Goal: Task Accomplishment & Management: Manage account settings

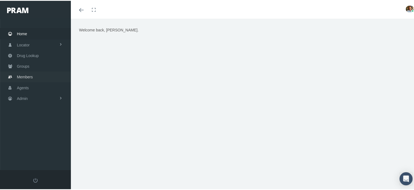
click at [40, 77] on link "Members" at bounding box center [35, 76] width 71 height 11
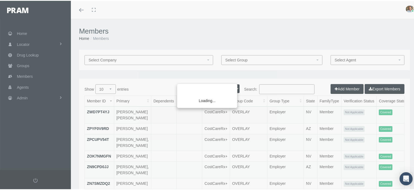
click at [283, 85] on div "Loading..." at bounding box center [207, 95] width 414 height 190
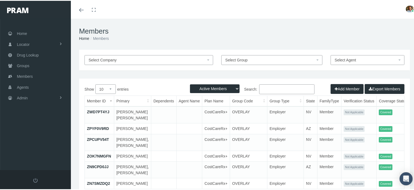
click at [282, 86] on input "Search:" at bounding box center [286, 88] width 55 height 10
paste input "41536459"
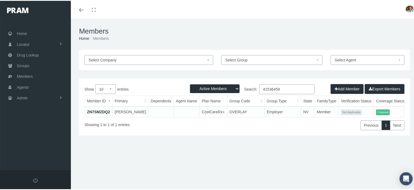
type input "41536459"
click at [300, 29] on h1 "Members" at bounding box center [244, 30] width 331 height 8
click at [104, 109] on link "ZN7SMZDQ2" at bounding box center [98, 111] width 23 height 4
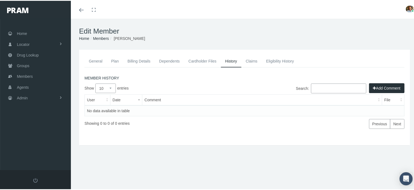
click at [202, 60] on link "Cardholder Files" at bounding box center [202, 60] width 37 height 12
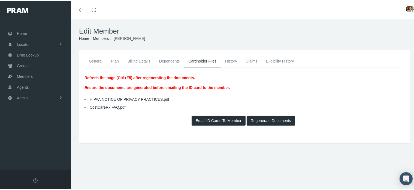
click at [90, 60] on link "General" at bounding box center [95, 60] width 22 height 12
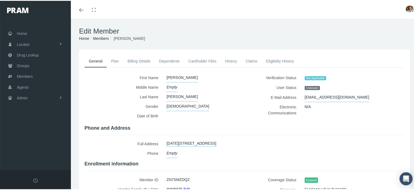
scroll to position [74, 0]
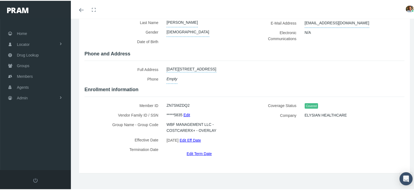
click at [166, 120] on span "WBF MANAGEMENT LLC - COSTCARERX+ - OVERLAY" at bounding box center [201, 126] width 70 height 15
drag, startPoint x: 166, startPoint y: 123, endPoint x: 210, endPoint y: 122, distance: 44.7
click at [210, 122] on span "WBF MANAGEMENT LLC - COSTCARERX+ - OVERLAY" at bounding box center [201, 126] width 70 height 15
copy span "WBF MANAGEMENT LLC"
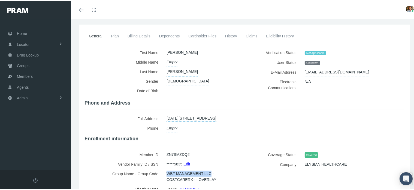
scroll to position [0, 0]
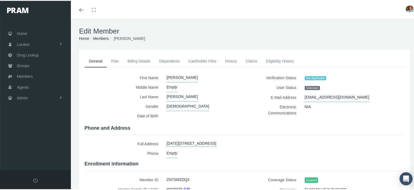
click at [211, 62] on link "Cardholder Files" at bounding box center [202, 60] width 37 height 12
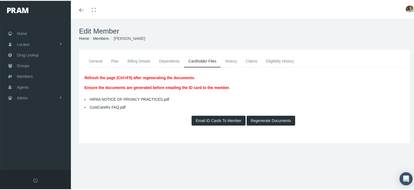
click at [262, 118] on button "Regenerate Documents" at bounding box center [271, 120] width 48 height 10
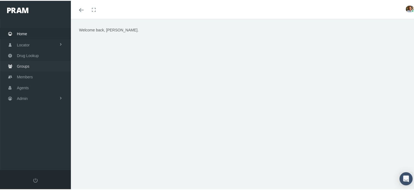
click at [37, 66] on link "Groups" at bounding box center [35, 65] width 71 height 11
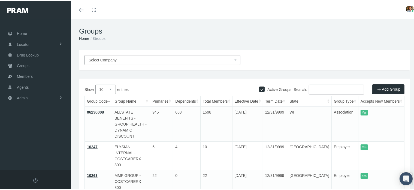
click at [319, 88] on input "Search:" at bounding box center [336, 89] width 55 height 10
paste input "WBF MANAGEMENT LLC"
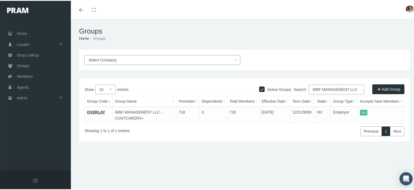
type input "WBF MANAGEMENT LLC"
click at [99, 110] on link "OVERLAY" at bounding box center [96, 111] width 18 height 4
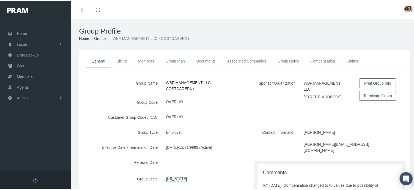
click at [287, 62] on link "Group Rules" at bounding box center [288, 60] width 33 height 12
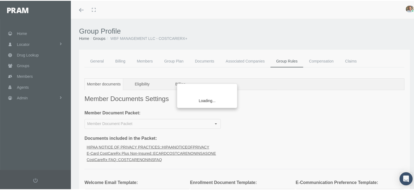
type input "Welcome Email Non-Insured CostCare Rx Group"
type input "RxEDO Non-insured CostCareRx Plus As One"
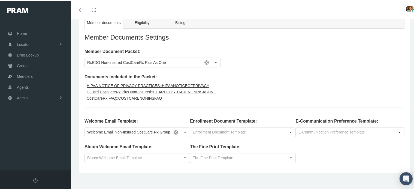
scroll to position [65, 0]
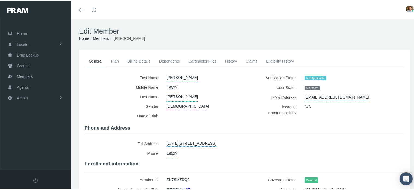
click at [198, 60] on link "Cardholder Files" at bounding box center [202, 60] width 37 height 12
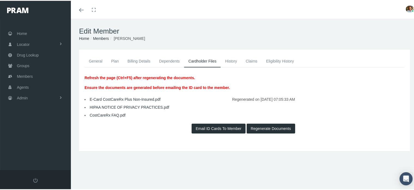
click at [231, 60] on link "History" at bounding box center [231, 60] width 21 height 12
